Goal: Task Accomplishment & Management: Manage account settings

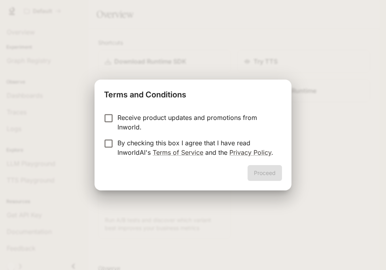
click at [210, 145] on p "By checking this box I agree that I have read InworldAI's Terms of Service and …" at bounding box center [196, 147] width 158 height 19
click at [269, 172] on button "Proceed" at bounding box center [264, 173] width 34 height 16
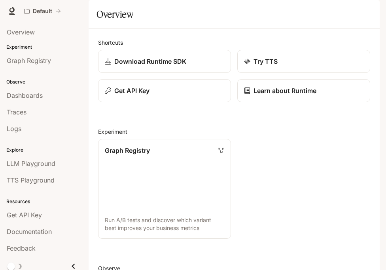
click at [369, 8] on icon "button" at bounding box center [368, 11] width 6 height 6
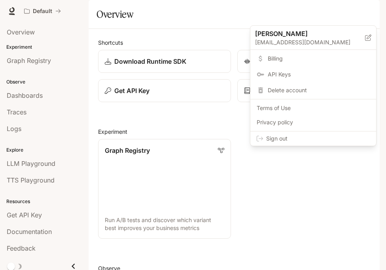
click at [175, 117] on div at bounding box center [193, 135] width 386 height 270
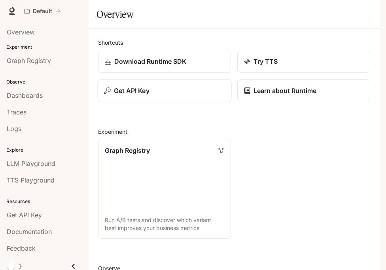
click at [168, 95] on div "Get API Key" at bounding box center [164, 90] width 121 height 9
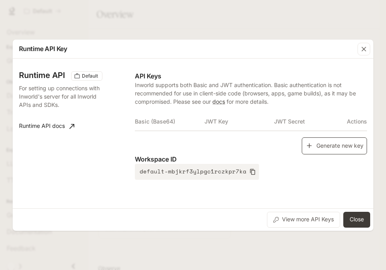
click at [308, 146] on icon "button" at bounding box center [309, 146] width 8 height 8
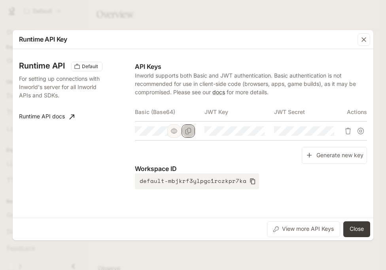
click at [195, 131] on button "Copy Basic (Base64)" at bounding box center [187, 130] width 13 height 13
click at [359, 226] on button "Close" at bounding box center [356, 229] width 27 height 16
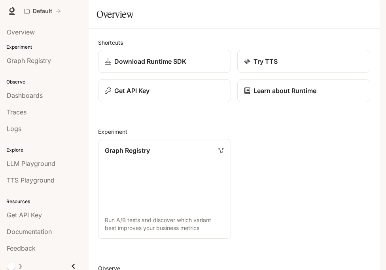
click at [371, 5] on button "button" at bounding box center [369, 11] width 16 height 16
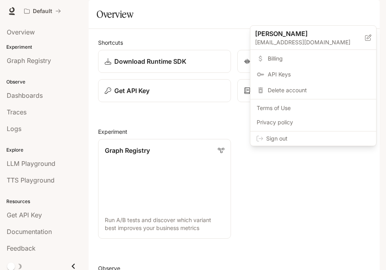
click at [333, 138] on span "Sign out" at bounding box center [318, 138] width 104 height 8
